Goal: Navigation & Orientation: Find specific page/section

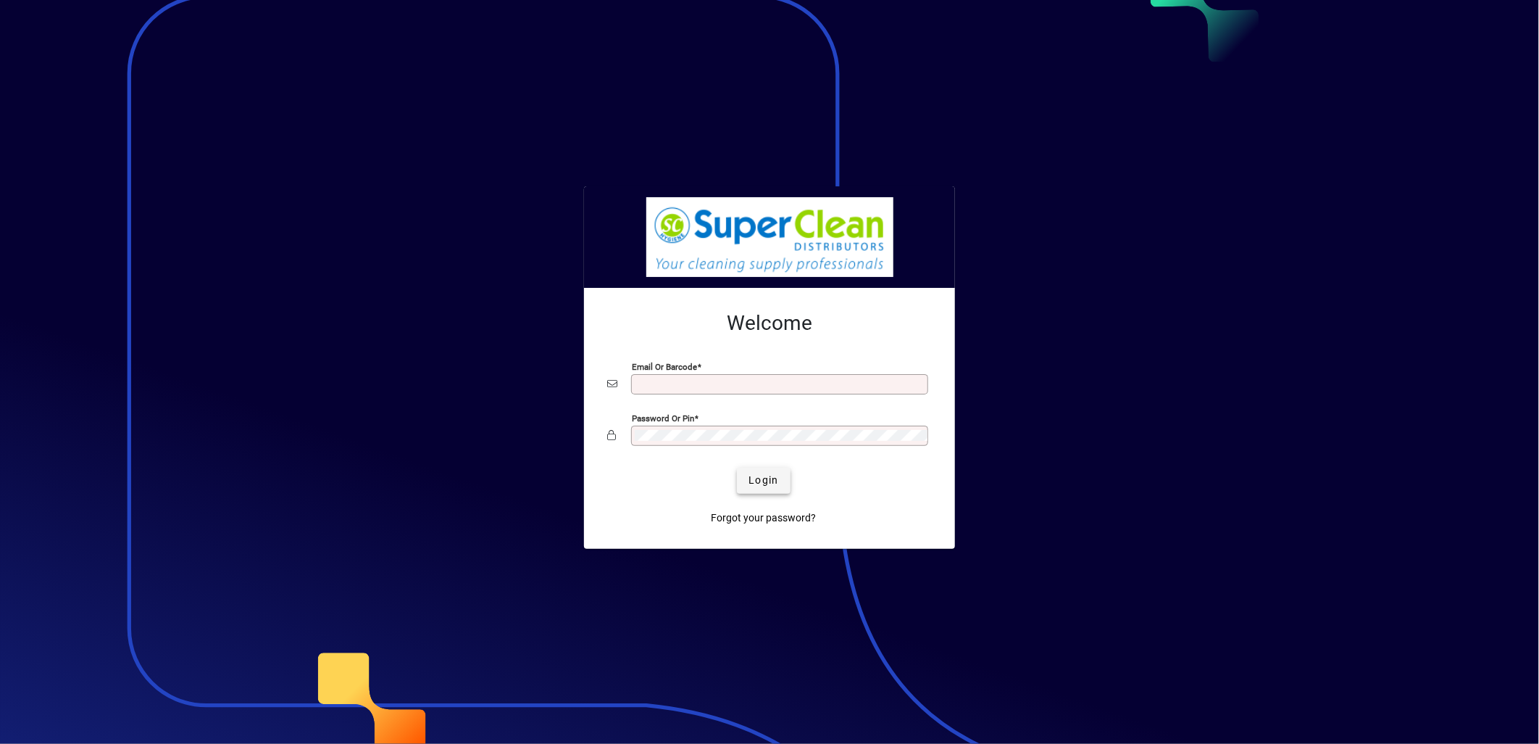
type input "**********"
click at [758, 478] on span "Login" at bounding box center [764, 480] width 30 height 15
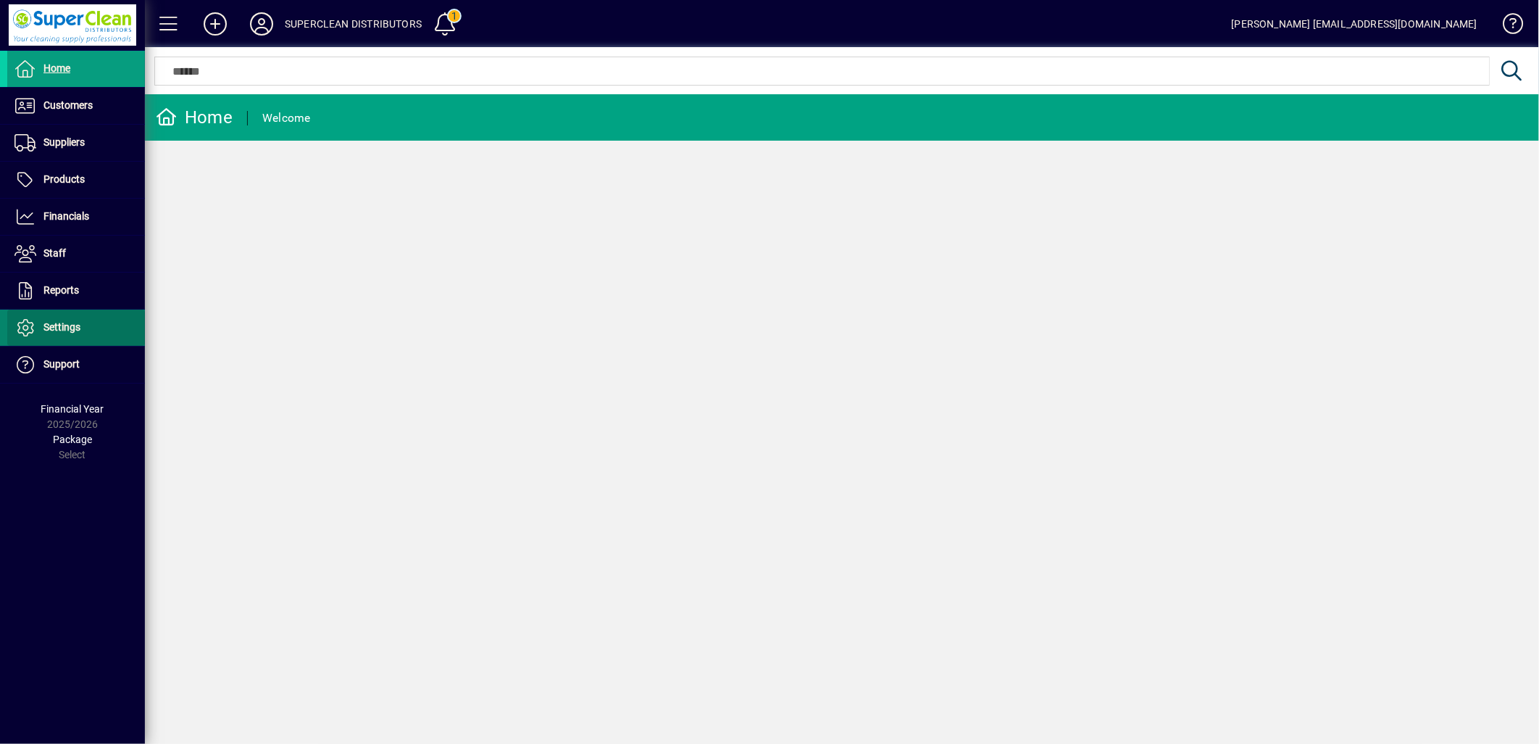
click at [91, 322] on span at bounding box center [76, 327] width 138 height 35
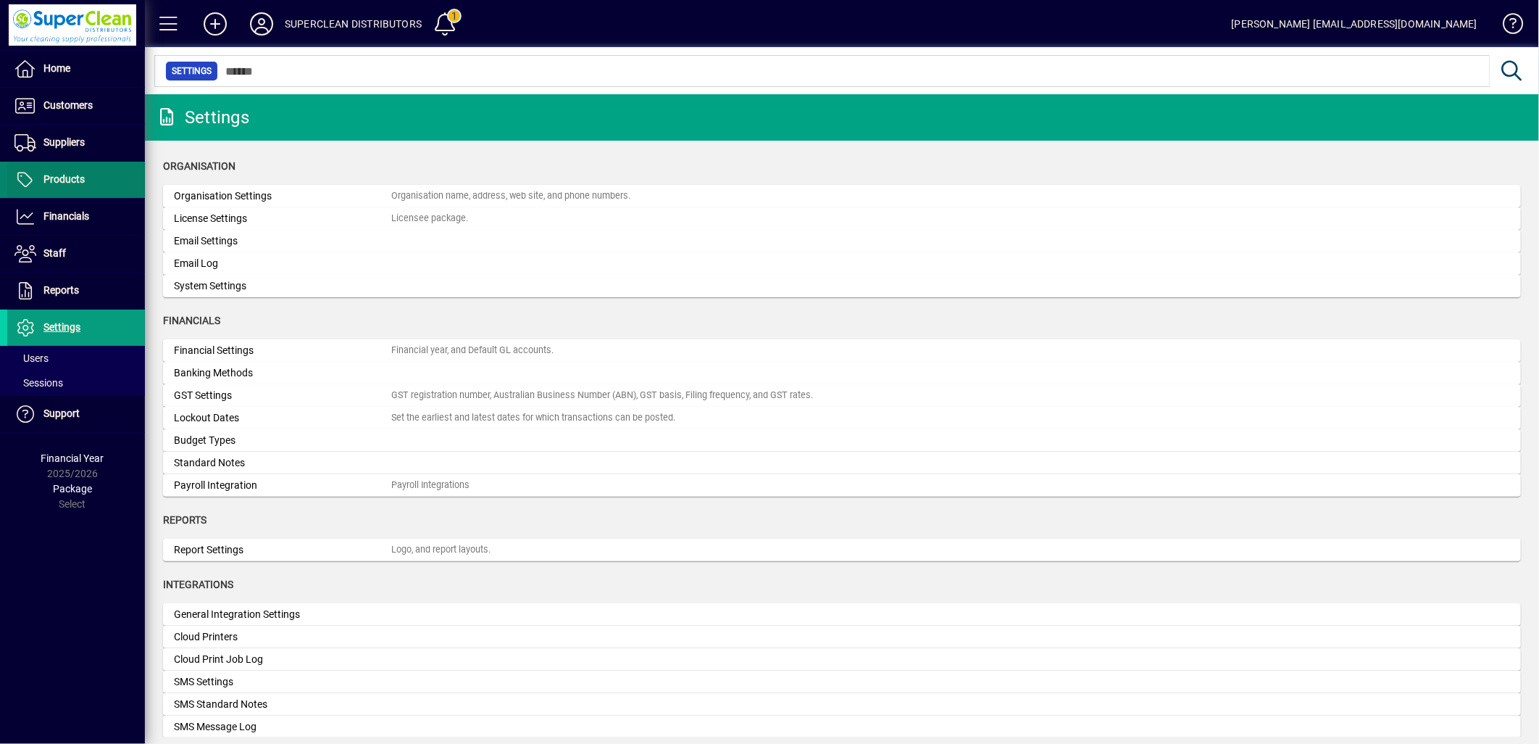
click at [55, 188] on span "Products" at bounding box center [46, 179] width 78 height 17
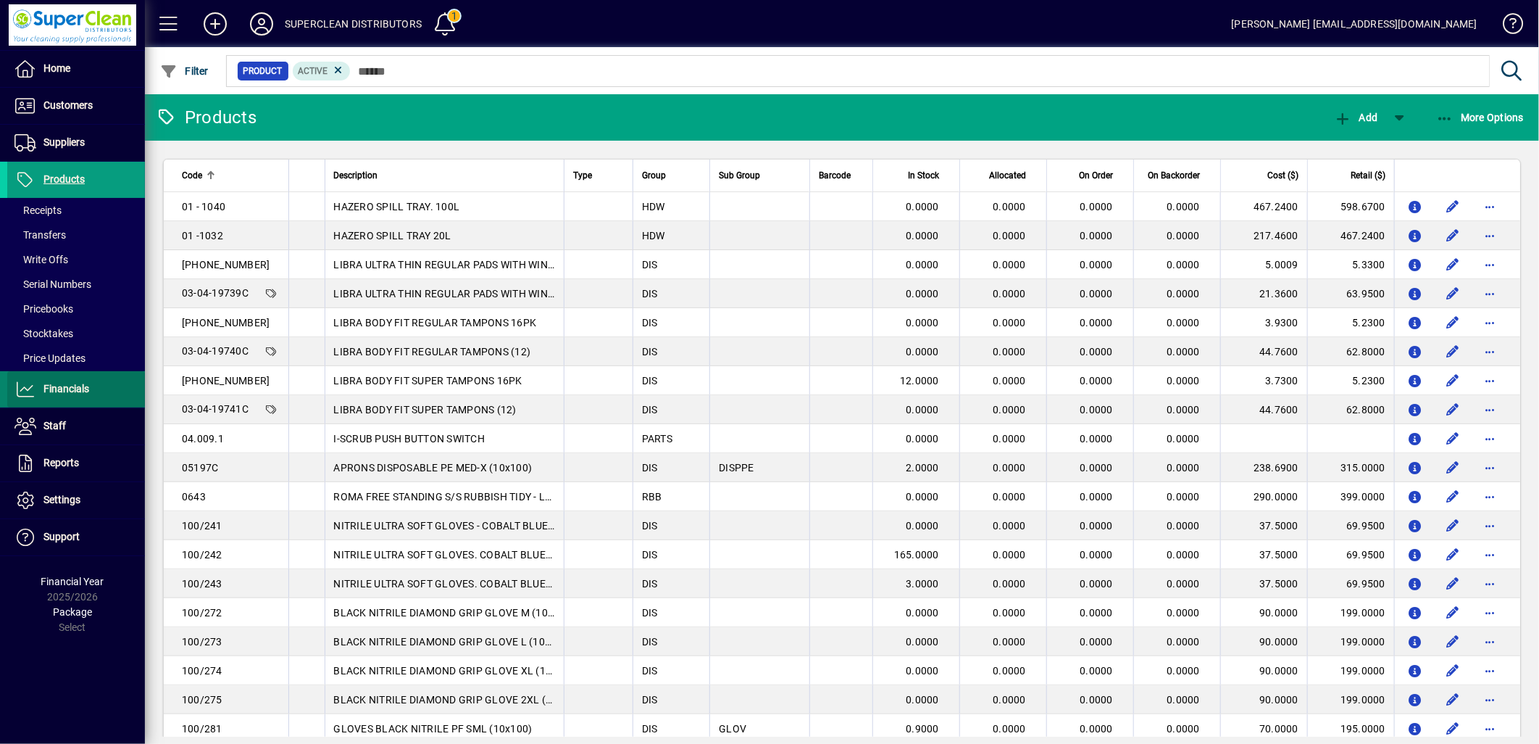
click at [65, 396] on span "Financials" at bounding box center [48, 388] width 82 height 17
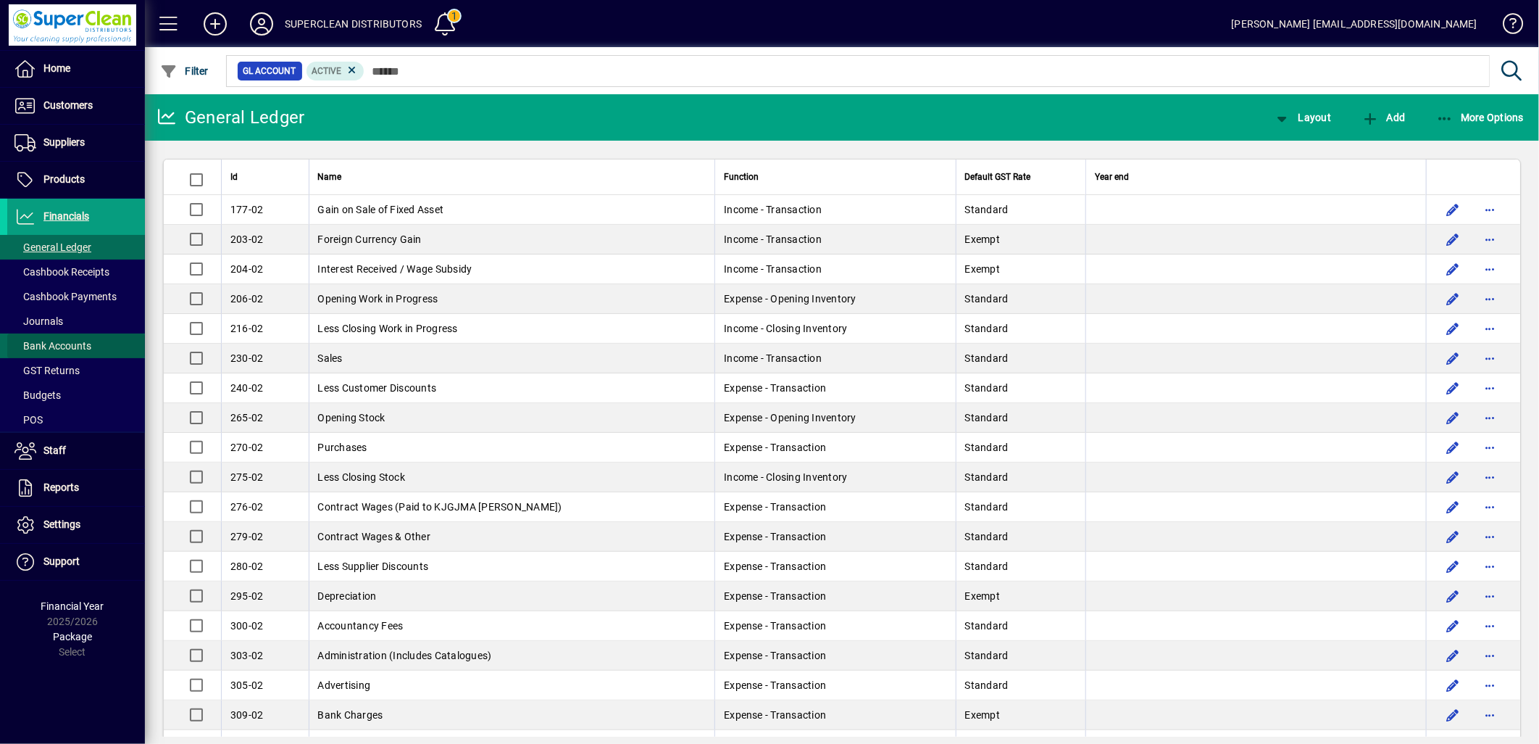
click at [62, 352] on span "Bank Accounts" at bounding box center [49, 345] width 84 height 15
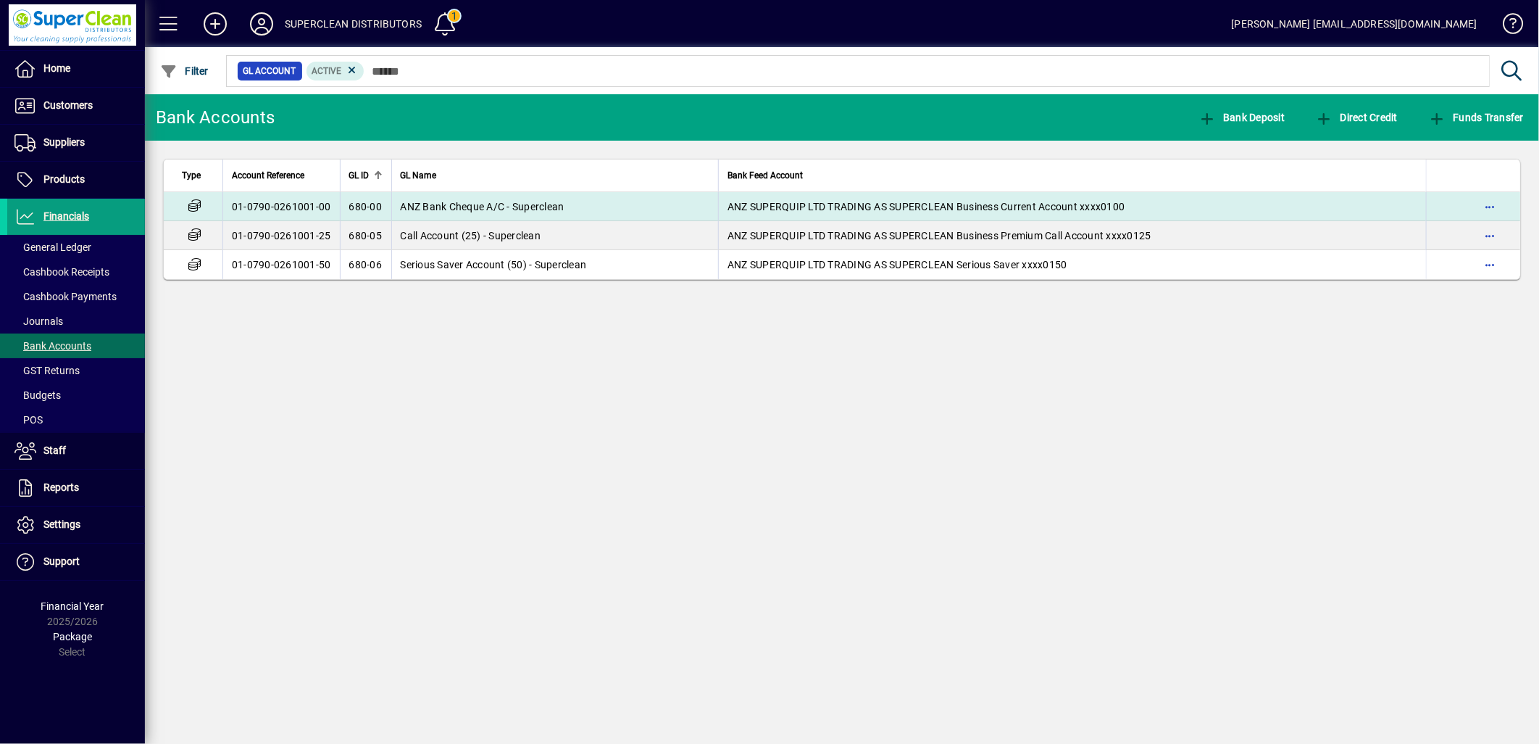
click at [429, 208] on span "ANZ Bank Cheque A/C - Superclean" at bounding box center [483, 207] width 164 height 12
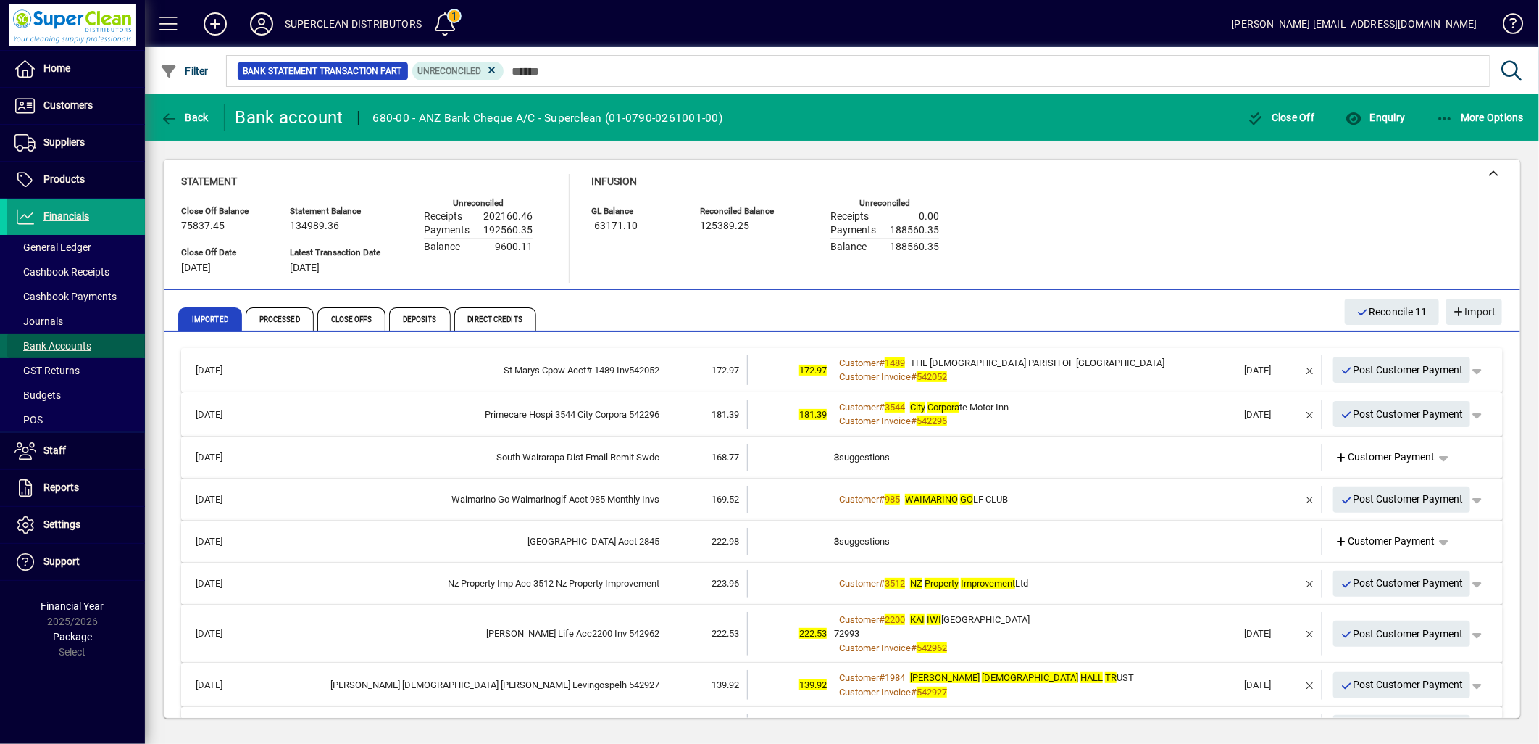
click at [67, 346] on span "Bank Accounts" at bounding box center [52, 346] width 77 height 12
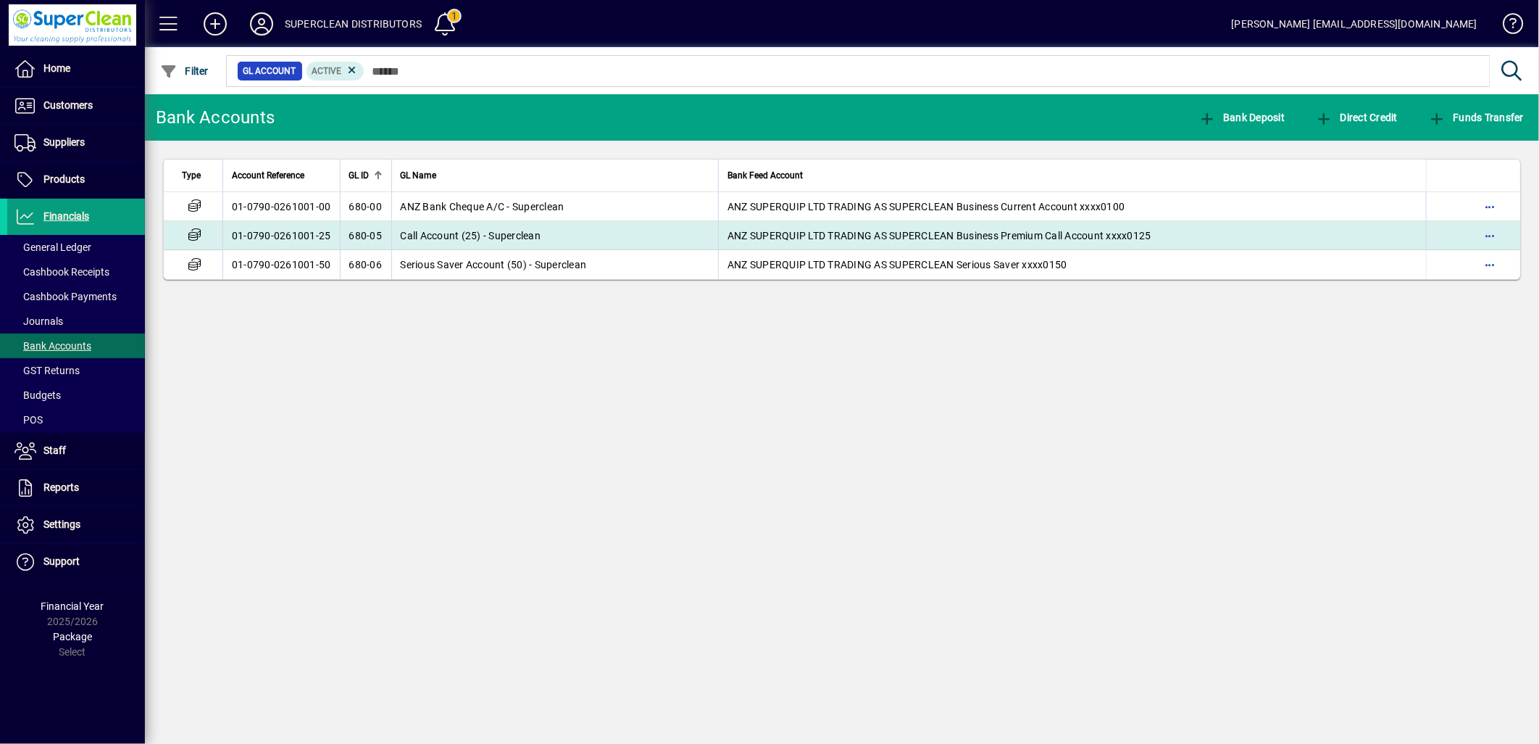
click at [379, 243] on td "680-05" at bounding box center [365, 235] width 51 height 29
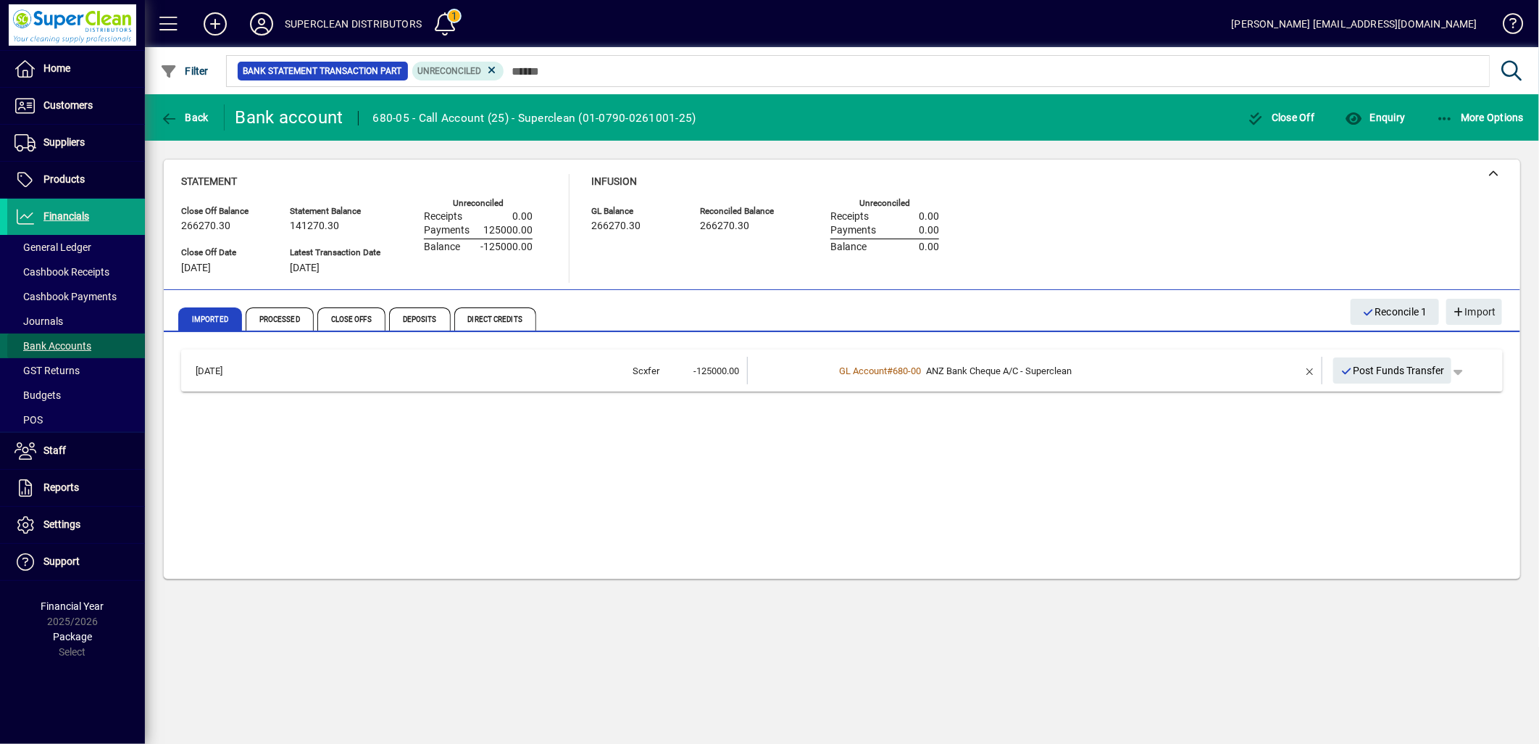
click at [64, 349] on span "Bank Accounts" at bounding box center [52, 346] width 77 height 12
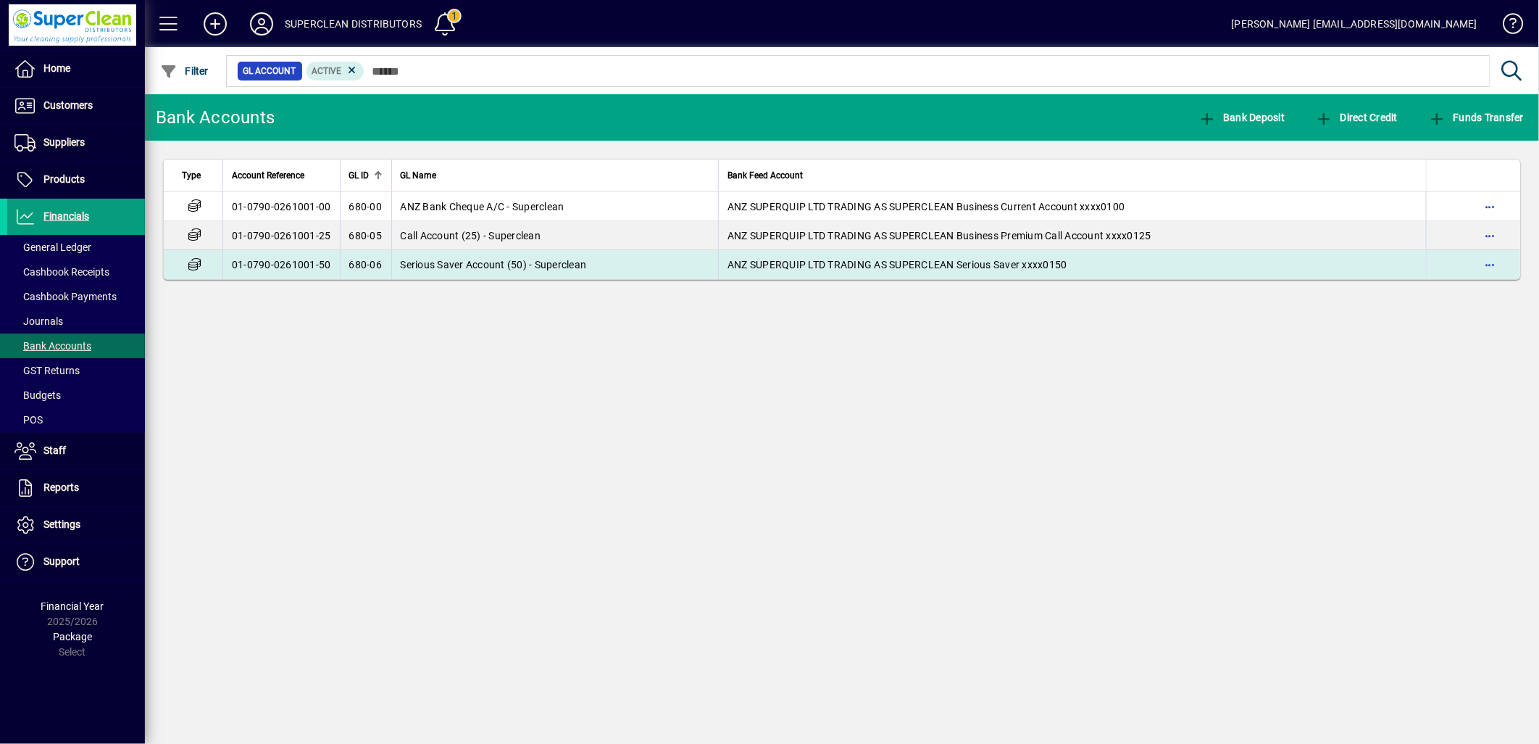
click at [340, 256] on td "680-06" at bounding box center [365, 264] width 51 height 29
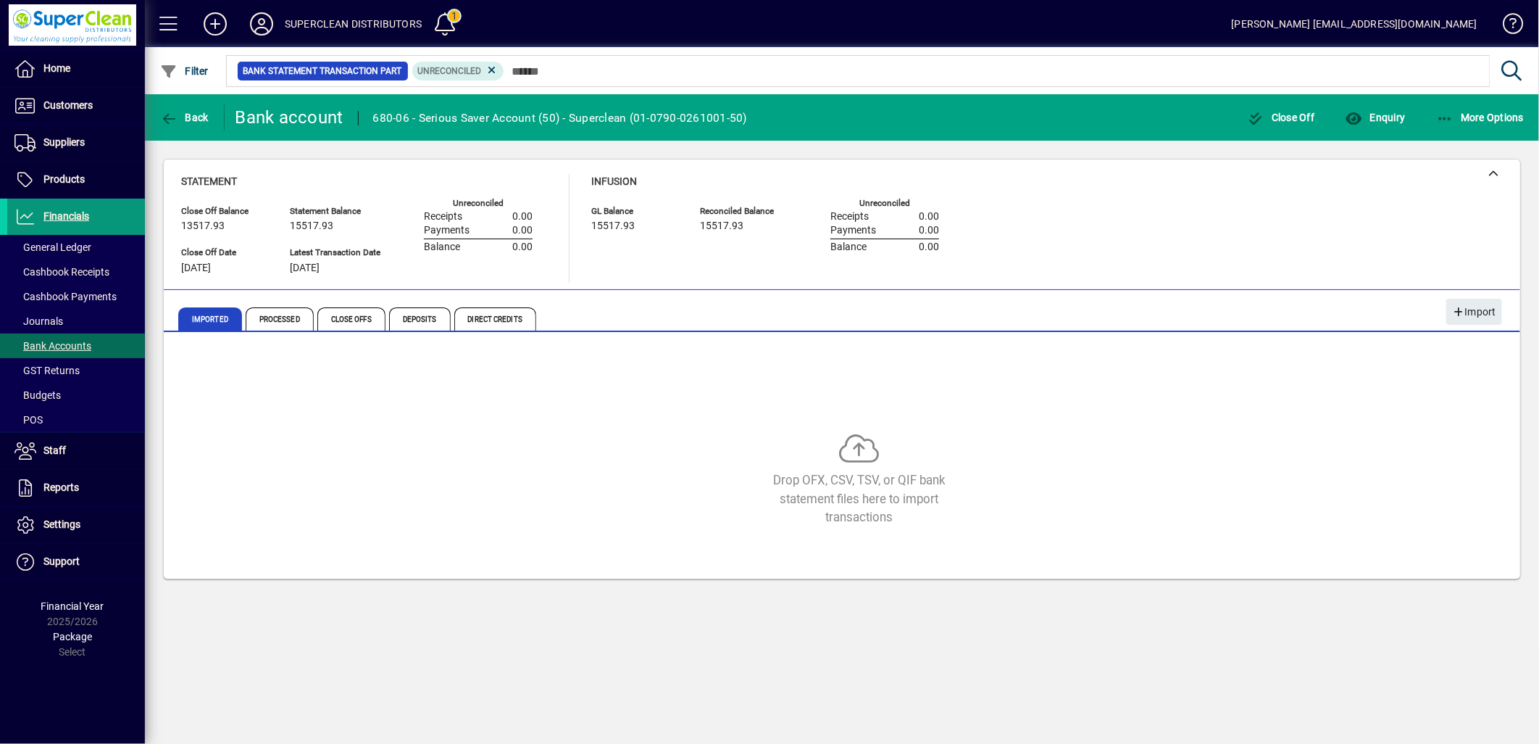
click at [51, 221] on span "Financials" at bounding box center [66, 216] width 46 height 12
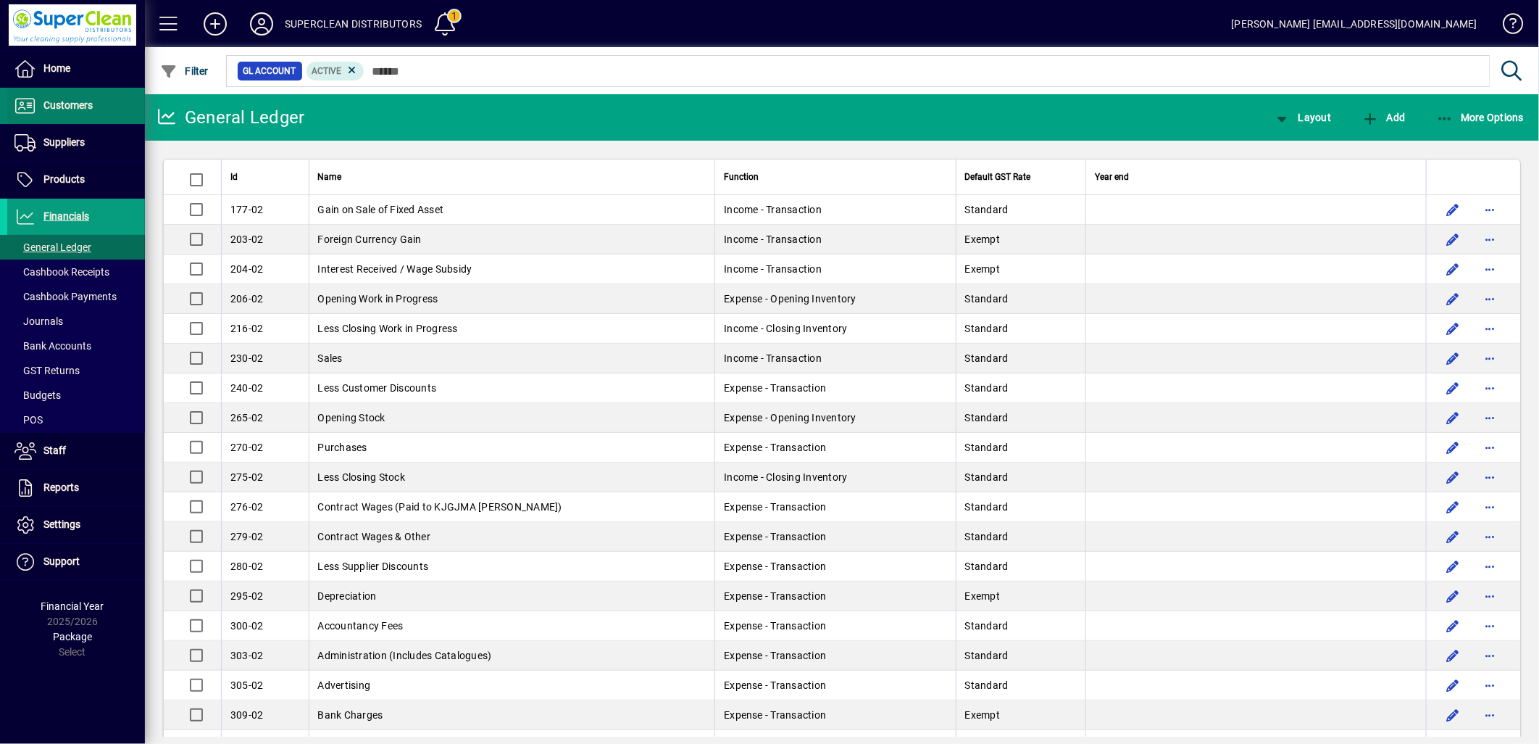
click at [72, 113] on span "Customers" at bounding box center [50, 105] width 86 height 17
